Goal: Task Accomplishment & Management: Use online tool/utility

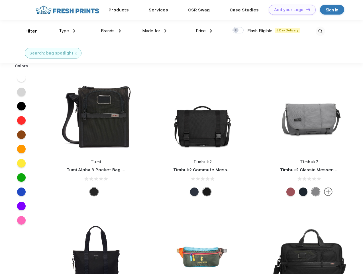
click at [290, 10] on link "Add your Logo Design Tool" at bounding box center [292, 10] width 47 height 10
click at [0, 0] on div "Design Tool" at bounding box center [0, 0] width 0 height 0
click at [306, 9] on link "Add your Logo Design Tool" at bounding box center [292, 10] width 47 height 10
click at [27, 31] on div "Filter" at bounding box center [31, 31] width 12 height 7
click at [67, 31] on span "Type" at bounding box center [64, 30] width 10 height 5
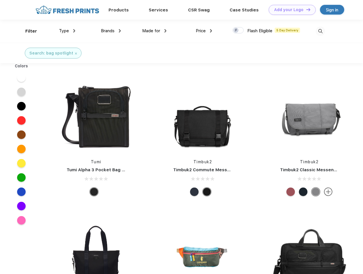
click at [111, 31] on span "Brands" at bounding box center [108, 30] width 14 height 5
click at [154, 31] on span "Made for" at bounding box center [151, 30] width 18 height 5
click at [204, 31] on span "Price" at bounding box center [201, 30] width 10 height 5
click at [238, 30] on div at bounding box center [238, 30] width 11 height 6
click at [236, 30] on input "checkbox" at bounding box center [235, 29] width 4 height 4
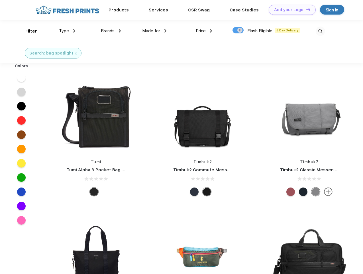
click at [320, 31] on img at bounding box center [320, 31] width 9 height 9
